Goal: Task Accomplishment & Management: Complete application form

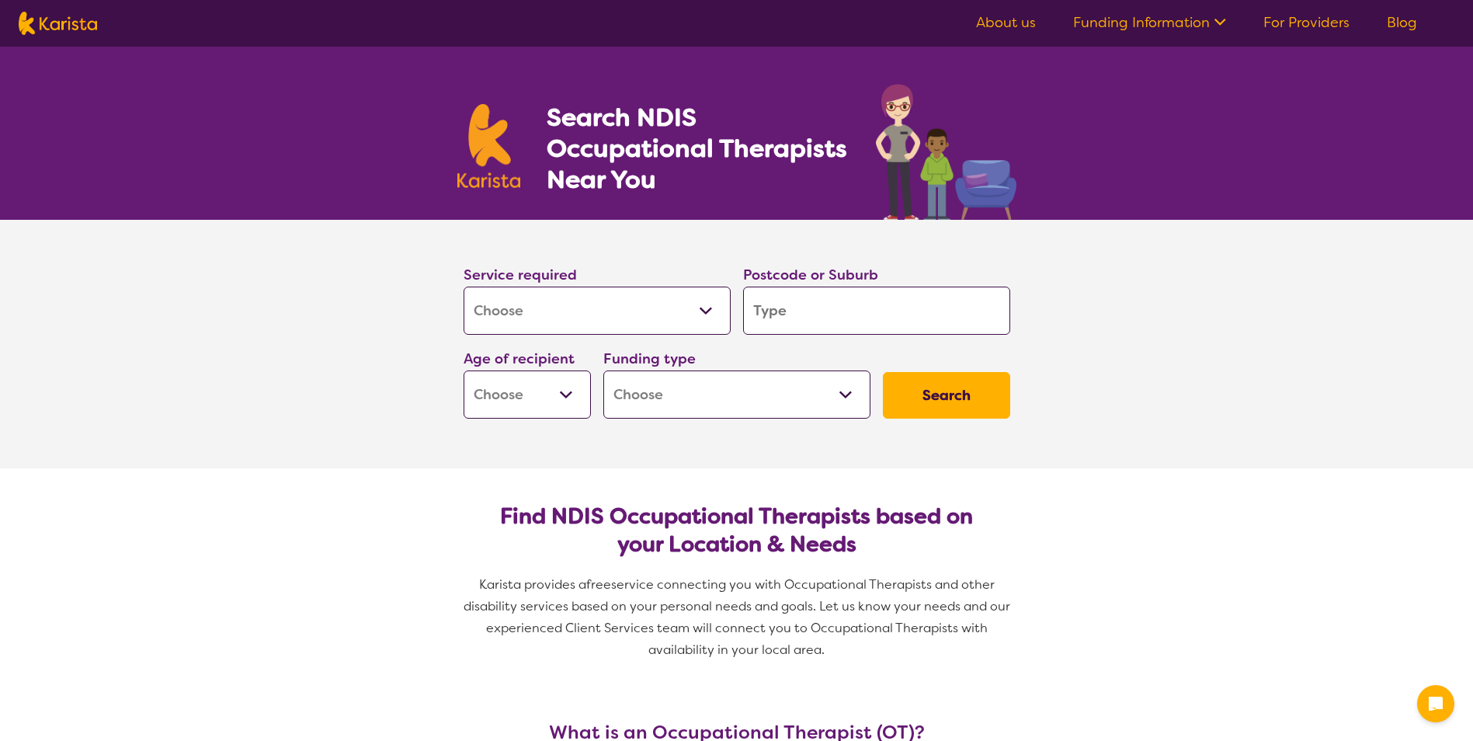
select select "[MEDICAL_DATA]"
click at [659, 325] on select "Allied Health Assistant Assessment ([MEDICAL_DATA] or [MEDICAL_DATA]) Behaviour…" at bounding box center [597, 311] width 267 height 48
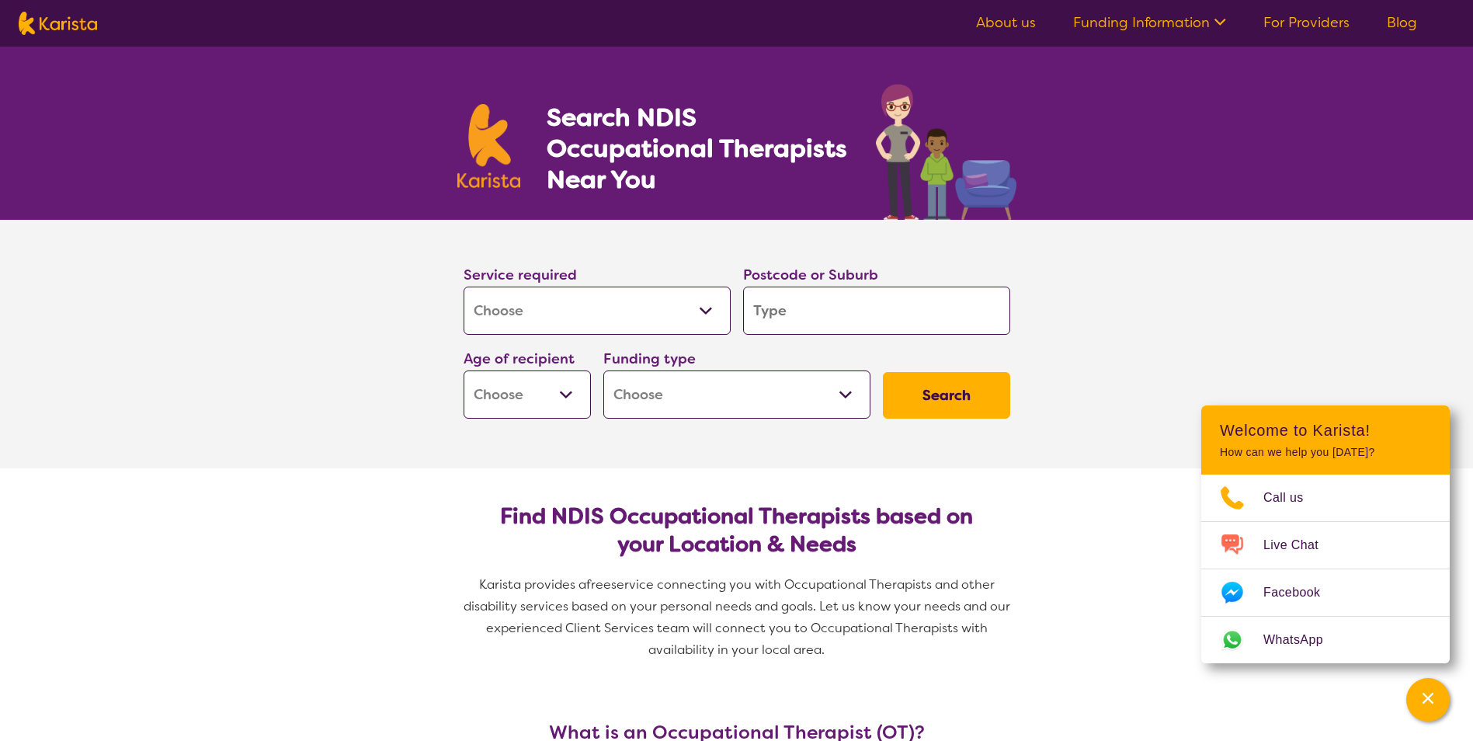
click at [464, 287] on select "Allied Health Assistant Assessment ([MEDICAL_DATA] or [MEDICAL_DATA]) Behaviour…" at bounding box center [597, 311] width 267 height 48
click at [858, 296] on input "search" at bounding box center [876, 311] width 267 height 48
type input "4"
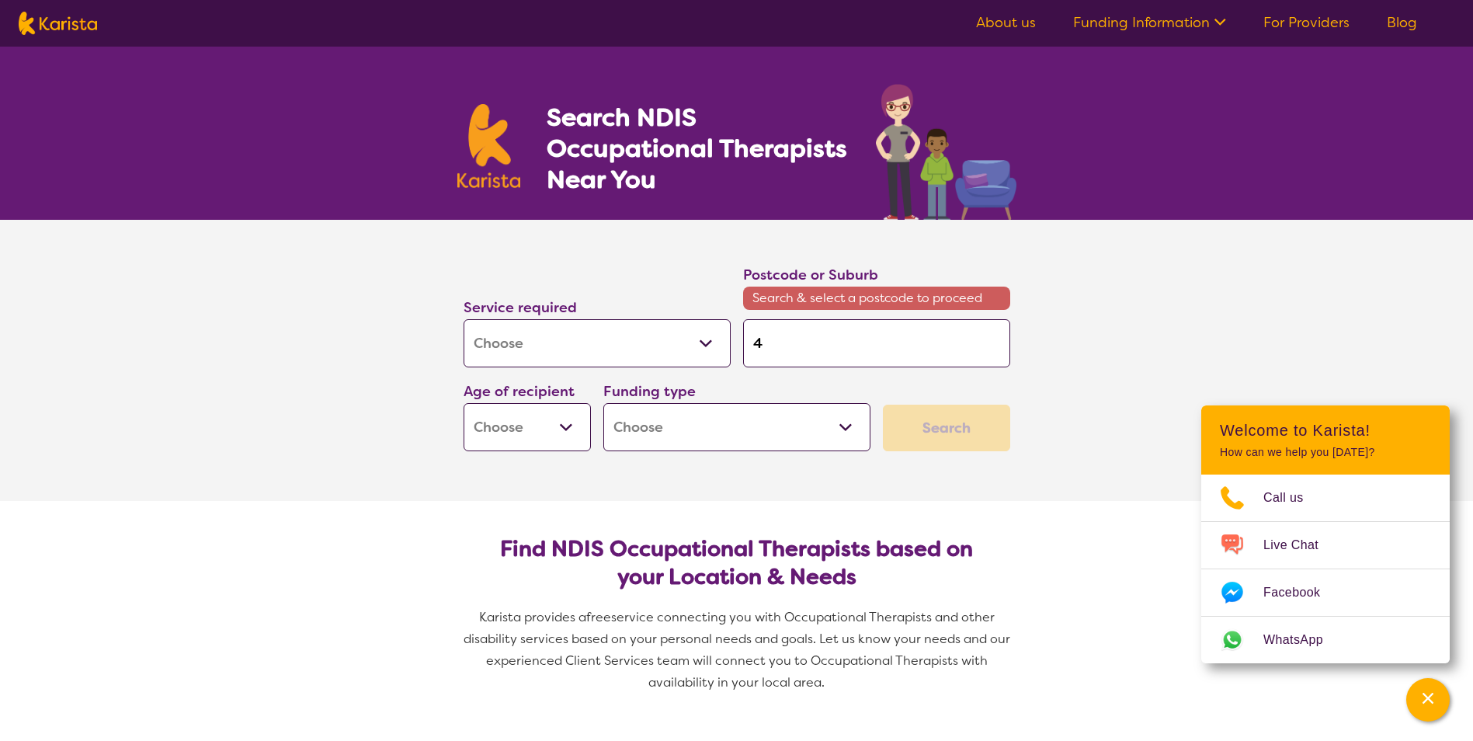
type input "43"
type input "435"
type input "4350"
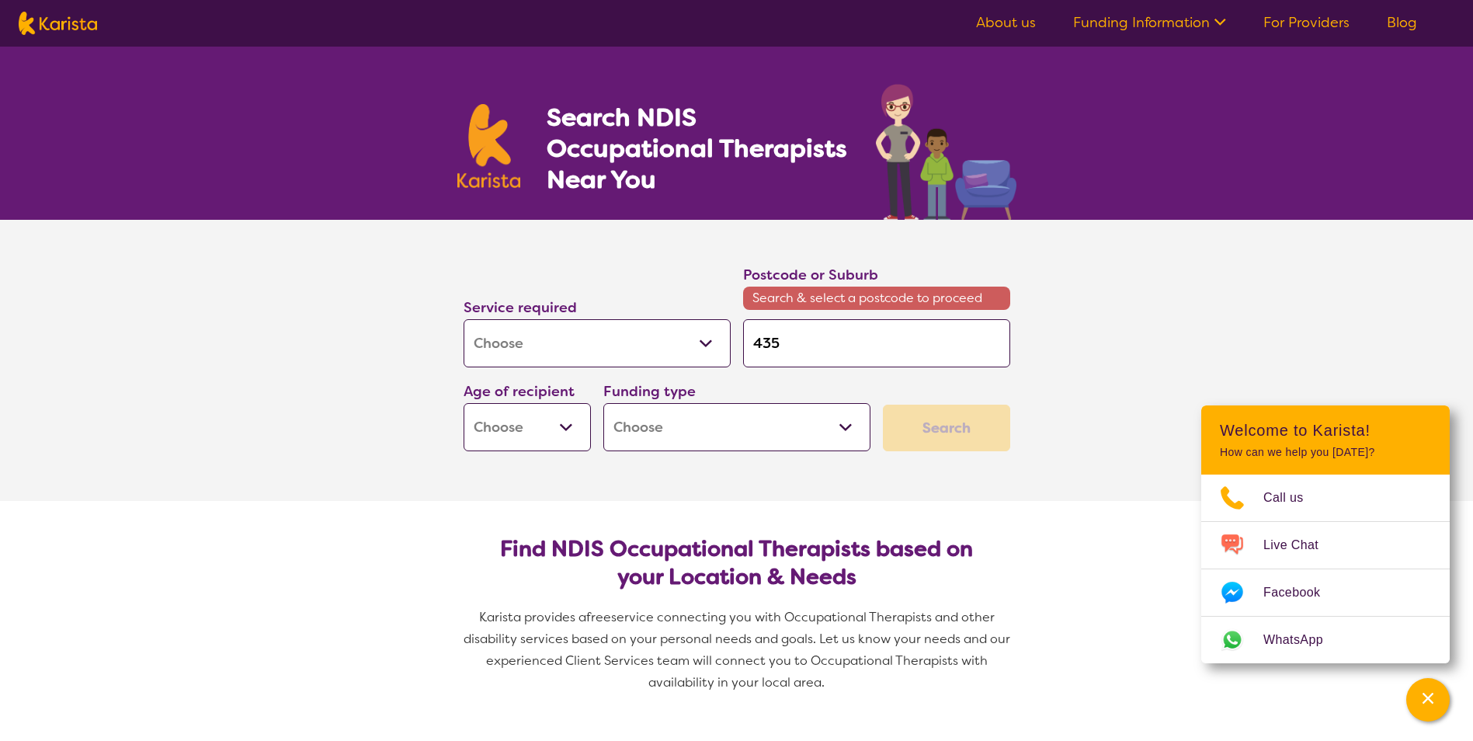
type input "4350"
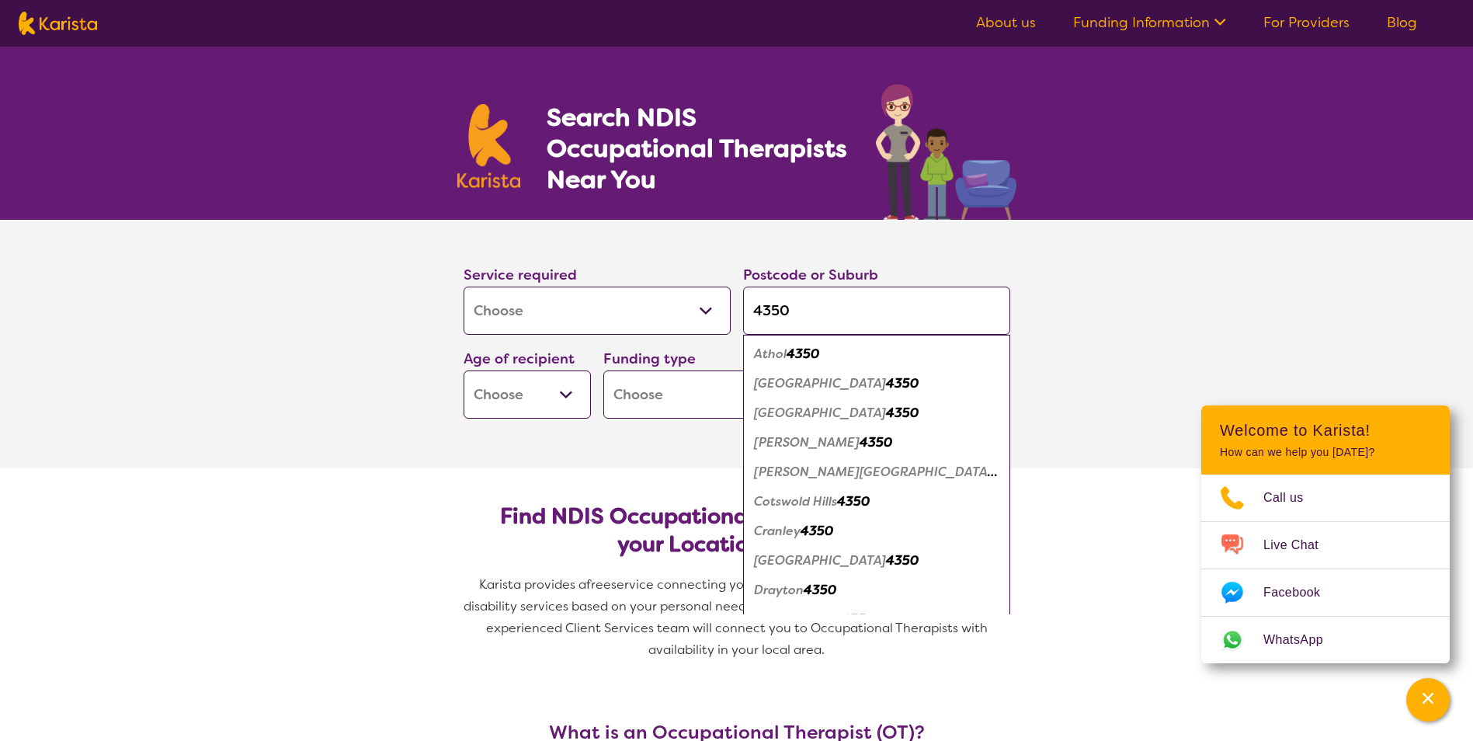
type input "4350"
click at [802, 592] on em "Drayton" at bounding box center [779, 590] width 50 height 16
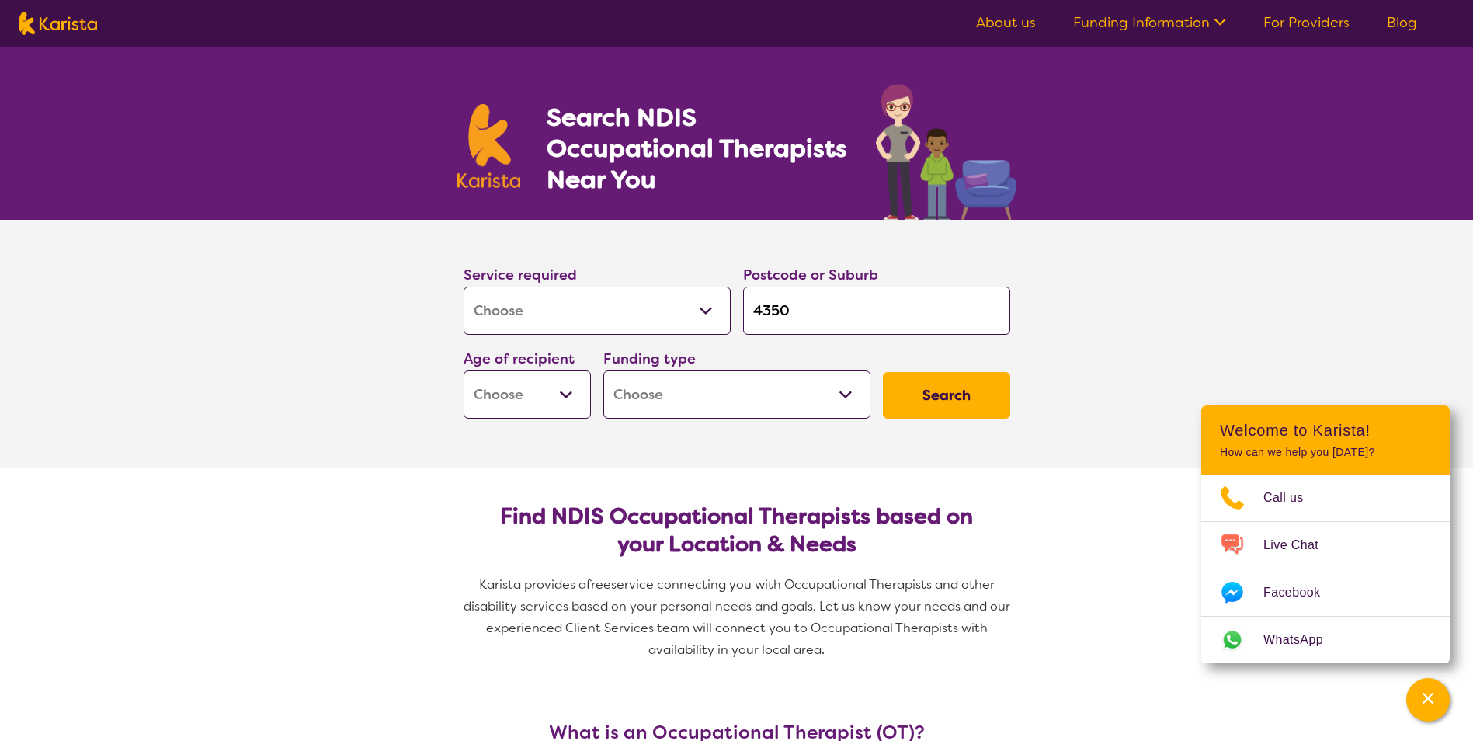
click at [541, 392] on select "Early Childhood - 0 to 9 Child - 10 to 11 Adolescent - 12 to 17 Adult - 18 to 6…" at bounding box center [527, 395] width 127 height 48
select select "EC"
click at [464, 371] on select "Early Childhood - 0 to 9 Child - 10 to 11 Adolescent - 12 to 17 Adult - 18 to 6…" at bounding box center [527, 395] width 127 height 48
select select "EC"
click at [725, 402] on select "Home Care Package (HCP) National Disability Insurance Scheme (NDIS) I don't know" at bounding box center [737, 395] width 267 height 48
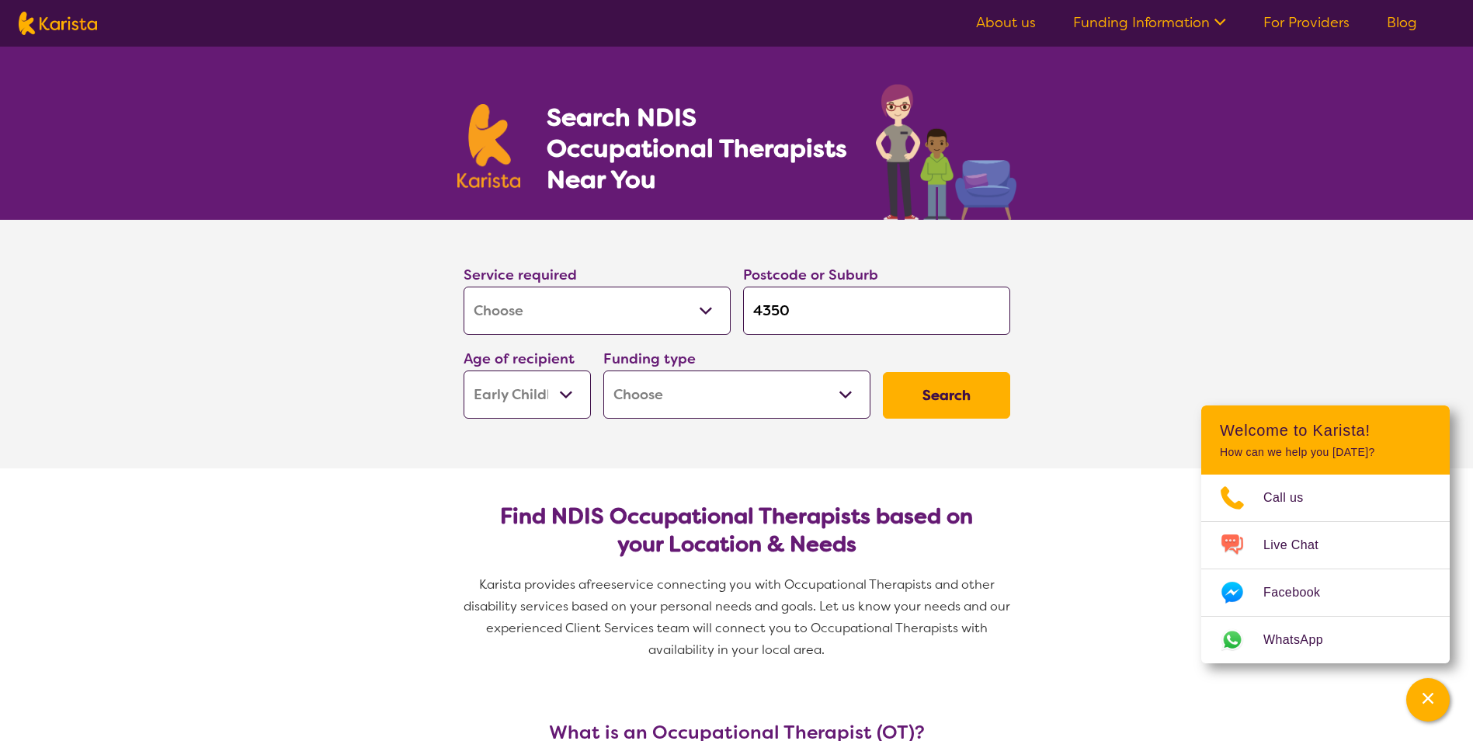
select select "NDIS"
click at [604, 371] on select "Home Care Package (HCP) National Disability Insurance Scheme (NDIS) I don't know" at bounding box center [737, 395] width 267 height 48
select select "NDIS"
click at [954, 392] on button "Search" at bounding box center [946, 395] width 127 height 47
